Goal: Submit feedback/report problem

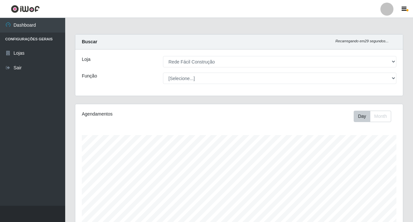
select select "318"
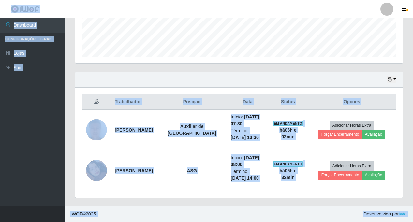
scroll to position [135, 328]
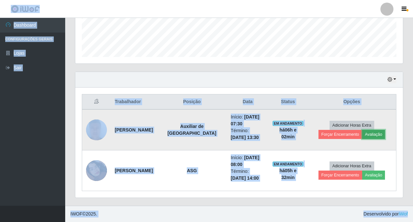
click at [373, 132] on button "Avaliação" at bounding box center [373, 134] width 23 height 9
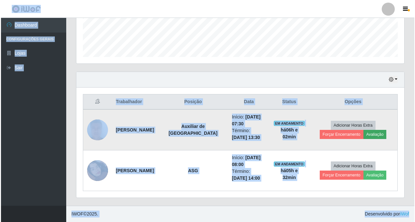
scroll to position [135, 324]
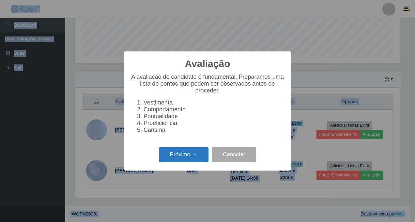
click at [179, 158] on button "Próximo →" at bounding box center [184, 154] width 50 height 15
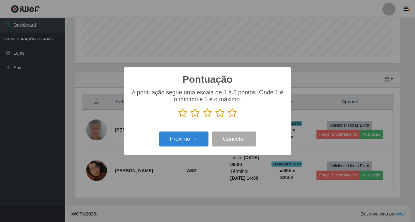
click at [230, 115] on icon at bounding box center [232, 113] width 9 height 10
click at [228, 118] on input "radio" at bounding box center [228, 118] width 0 height 0
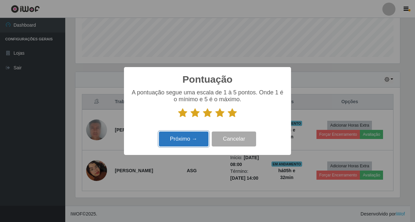
click at [183, 139] on button "Próximo →" at bounding box center [184, 139] width 50 height 15
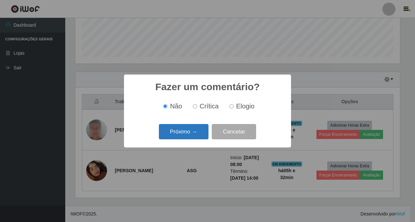
click at [183, 138] on button "Próximo →" at bounding box center [184, 131] width 50 height 15
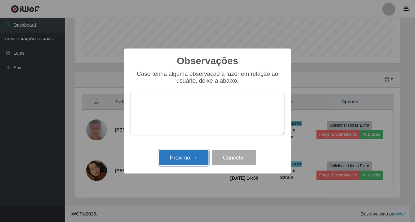
click at [187, 158] on button "Próximo →" at bounding box center [184, 157] width 50 height 15
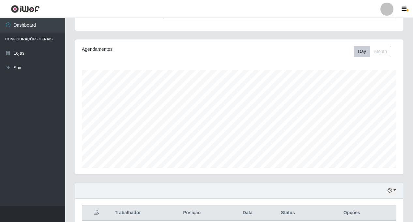
scroll to position [176, 0]
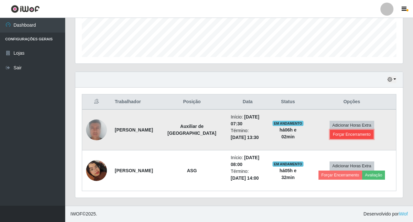
click at [352, 134] on button "Forçar Encerramento" at bounding box center [352, 134] width 44 height 9
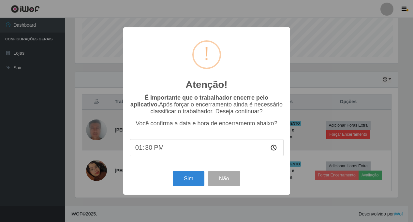
scroll to position [135, 324]
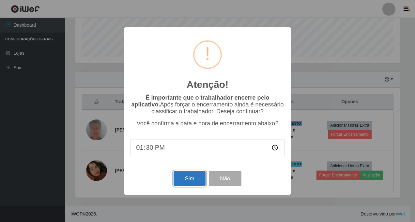
click at [180, 181] on button "Sim" at bounding box center [189, 178] width 32 height 15
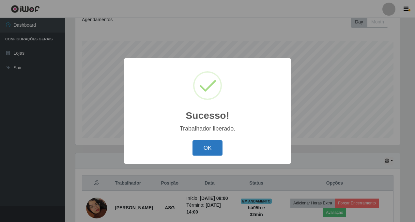
click at [212, 148] on button "OK" at bounding box center [207, 148] width 30 height 15
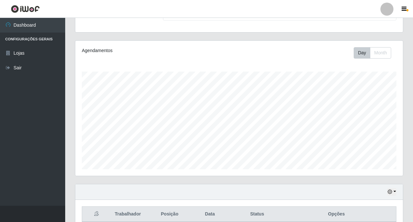
scroll to position [0, 0]
